Goal: Navigation & Orientation: Find specific page/section

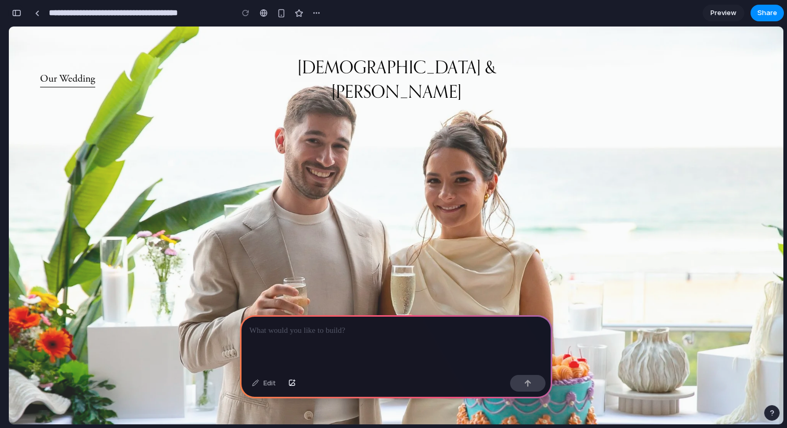
click at [19, 13] on div "button" at bounding box center [16, 12] width 9 height 7
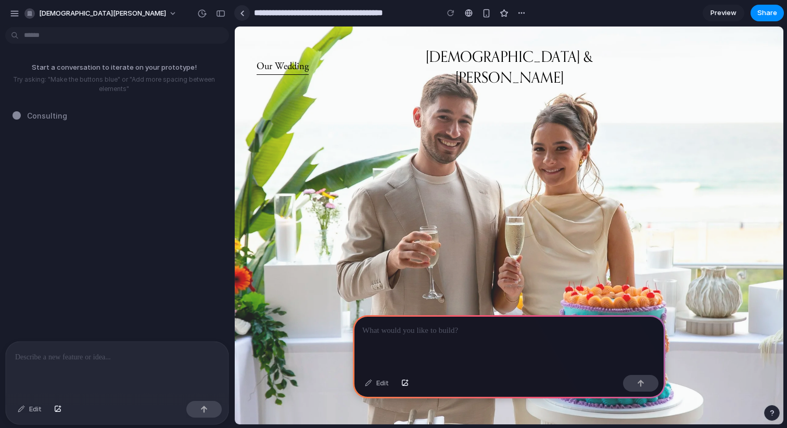
click at [241, 8] on link at bounding box center [242, 13] width 16 height 16
